Goal: Book appointment/travel/reservation

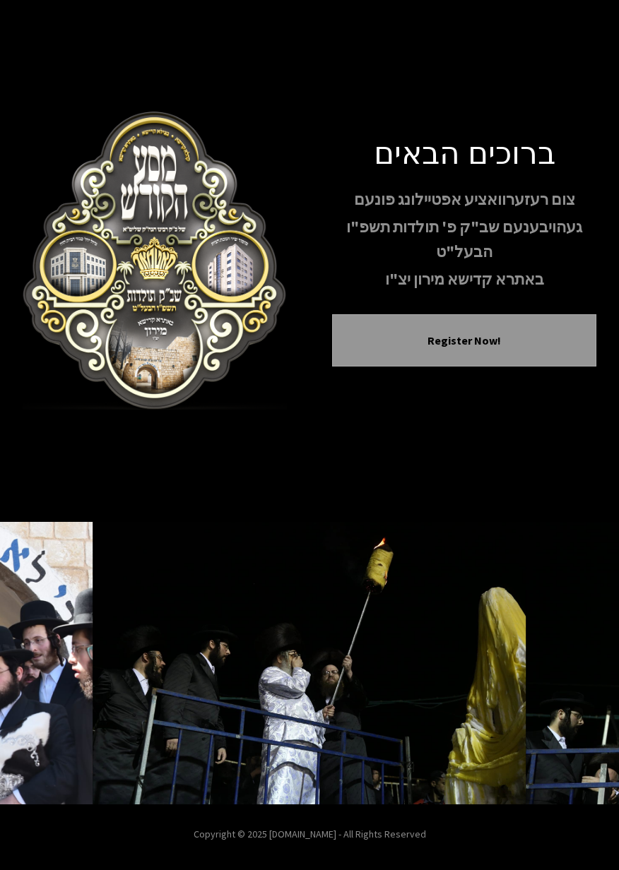
scroll to position [68, 0]
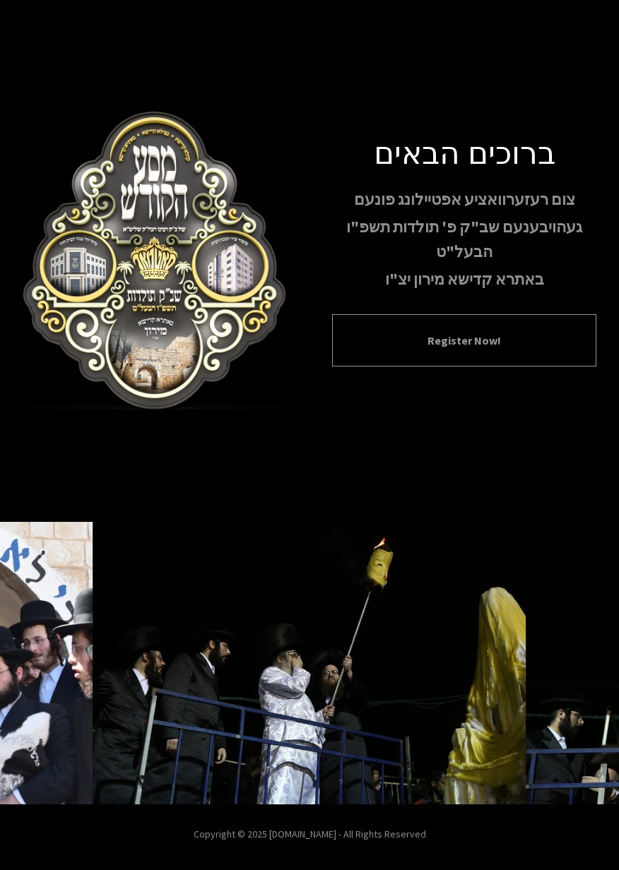
click at [574, 332] on button "Register Now!" at bounding box center [463, 340] width 229 height 17
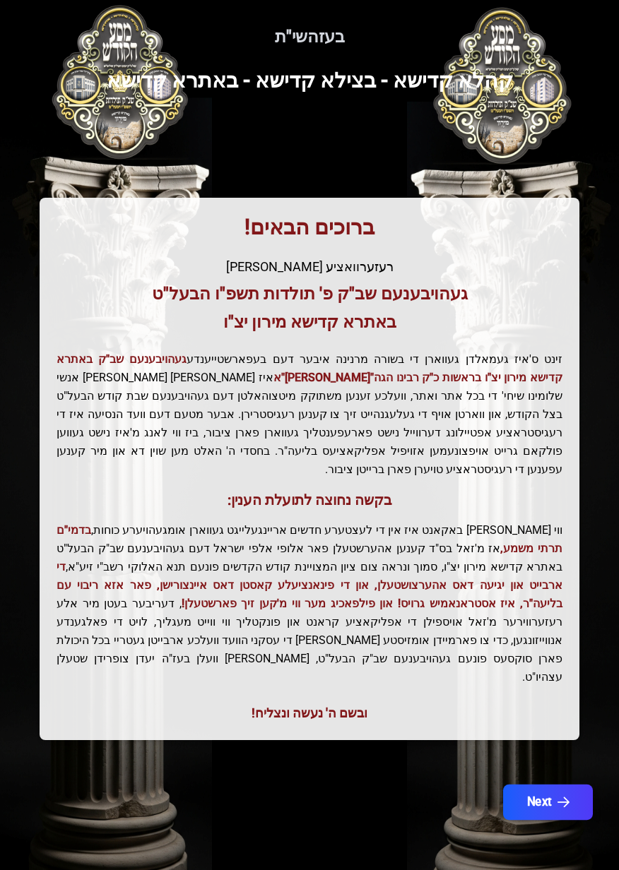
click at [541, 784] on button "Next" at bounding box center [548, 801] width 90 height 35
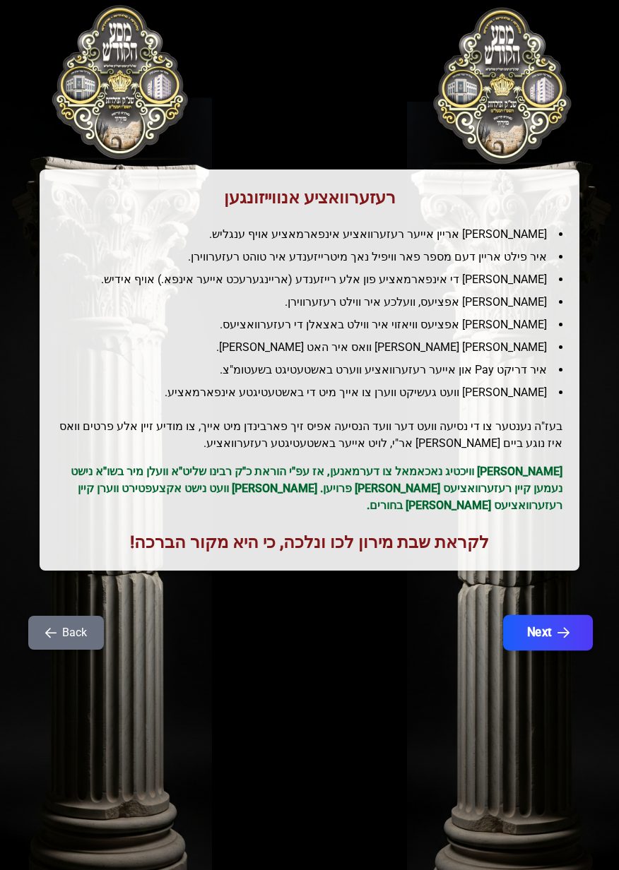
click at [559, 635] on icon "button" at bounding box center [563, 633] width 12 height 12
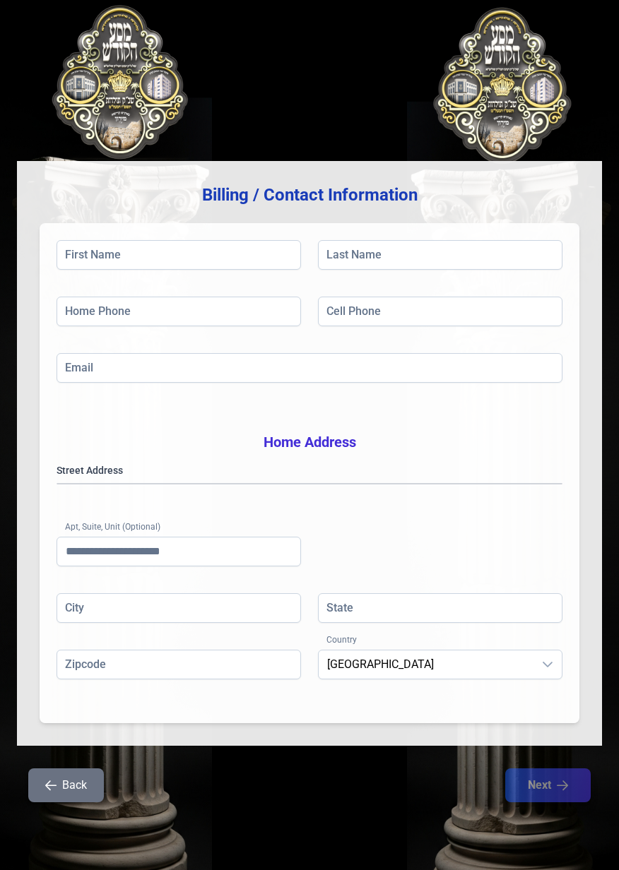
click at [52, 791] on icon "button" at bounding box center [50, 784] width 11 height 11
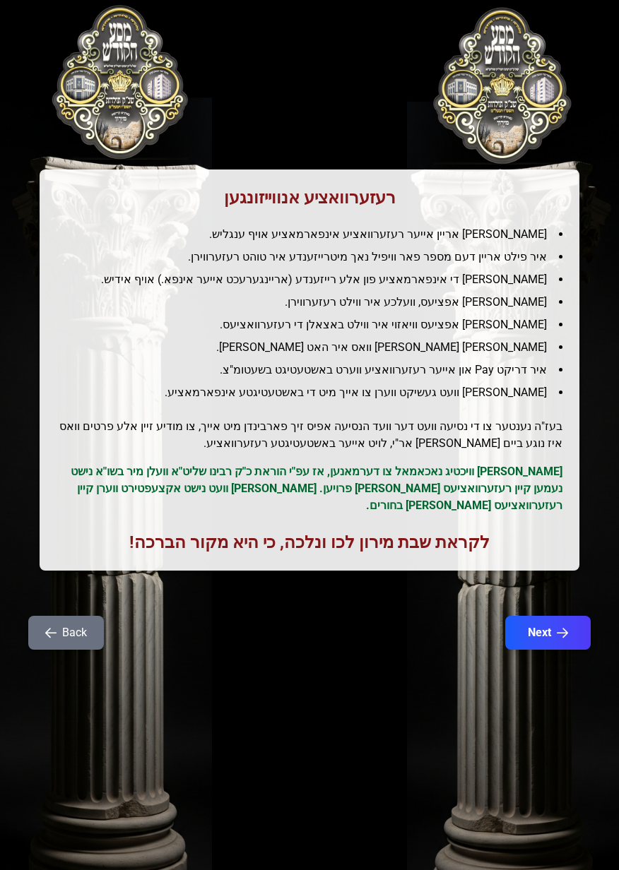
click at [47, 807] on div "בעזהשי"ת 0 1 2 3 4 5 6 רעזערוואציע אנווייזונגען איר לייגט אריין אייער רעזערוואצ…" at bounding box center [309, 435] width 619 height 870
click at [30, 602] on div "רעזערוואציע אנווייזונגען איר לייגט אריין אייער רעזערוואציע אינפארמאציע אויף ענג…" at bounding box center [309, 350] width 585 height 633
click at [54, 649] on button "Back" at bounding box center [66, 633] width 76 height 34
